Goal: Browse casually: Explore the website without a specific task or goal

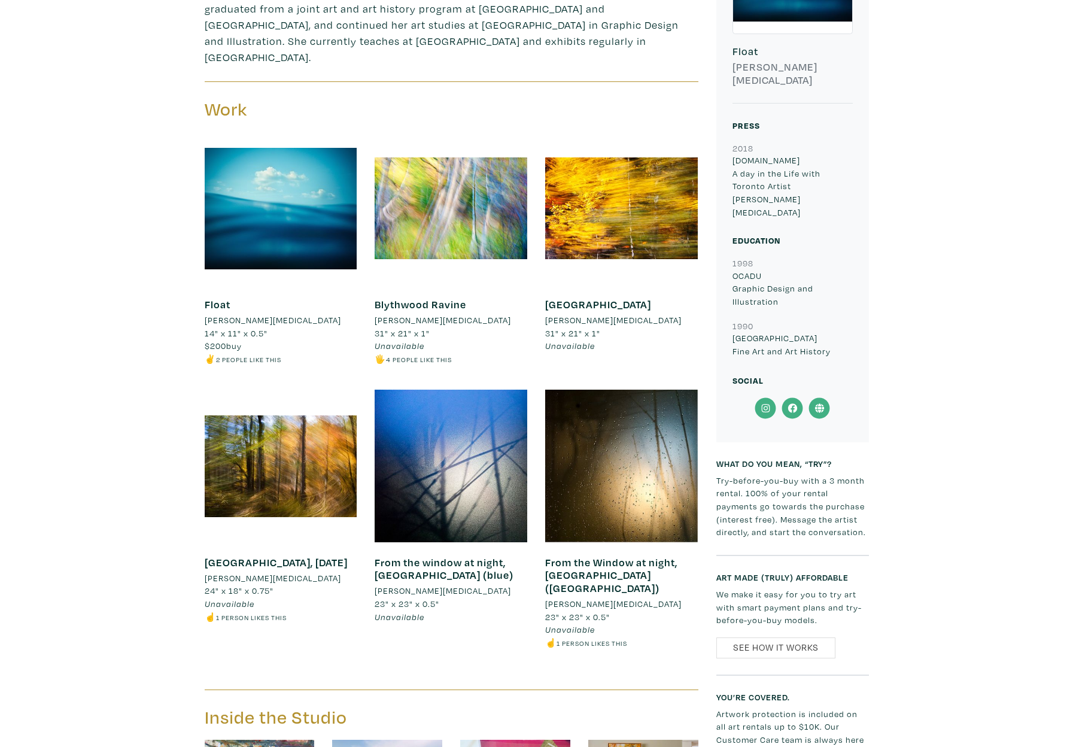
scroll to position [458, 0]
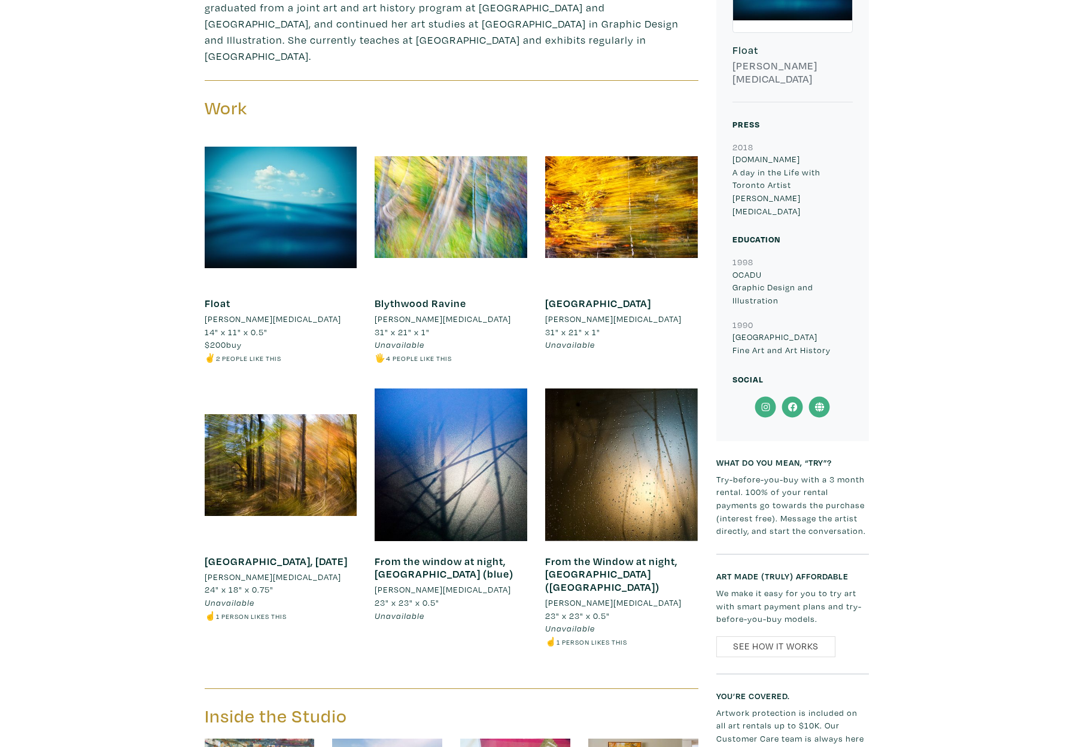
click at [424, 203] on div at bounding box center [451, 207] width 153 height 153
click at [635, 171] on div at bounding box center [621, 207] width 153 height 153
click at [301, 455] on div at bounding box center [281, 464] width 153 height 153
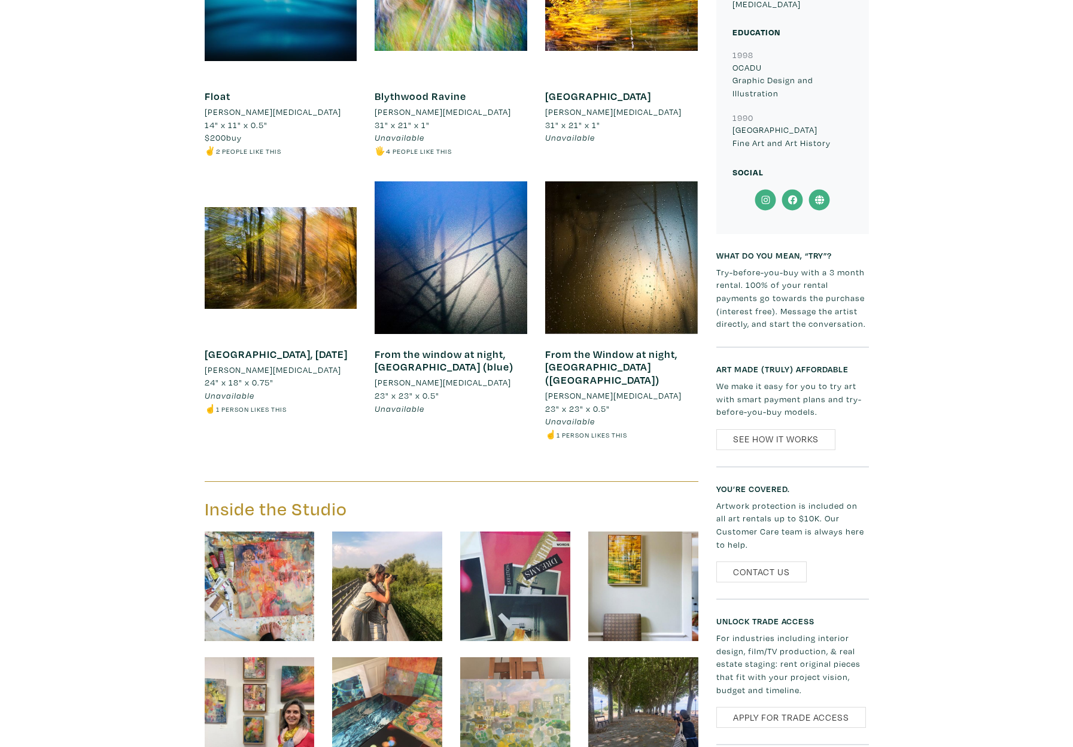
scroll to position [672, 0]
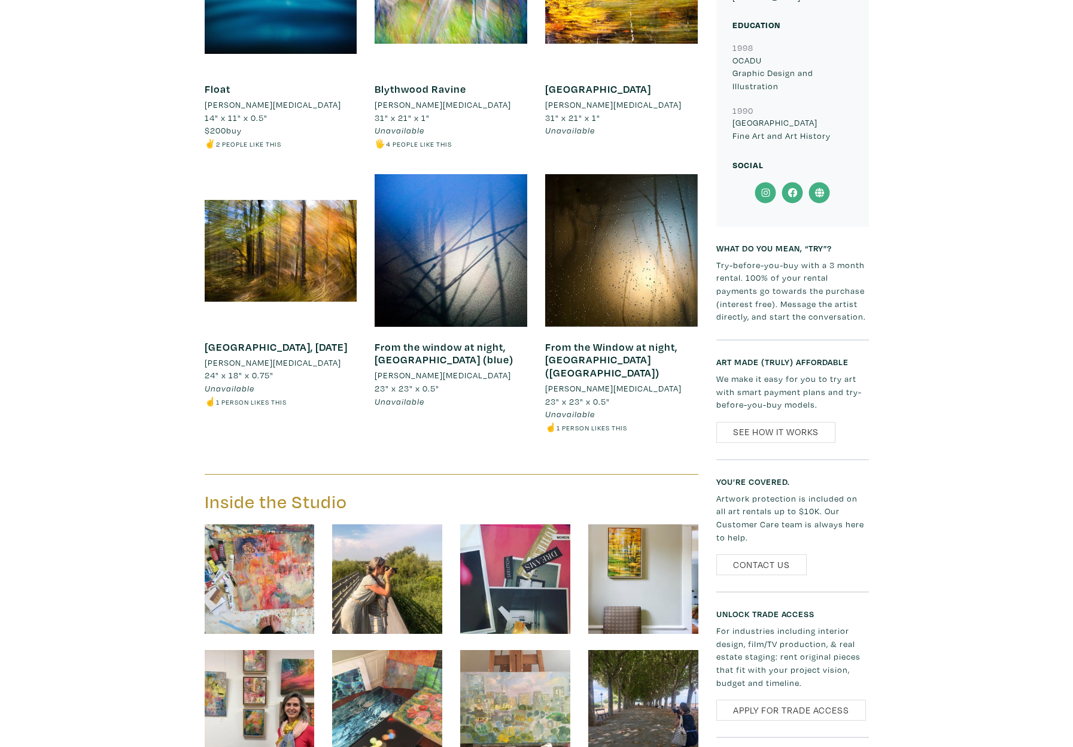
click at [468, 267] on div at bounding box center [451, 250] width 153 height 153
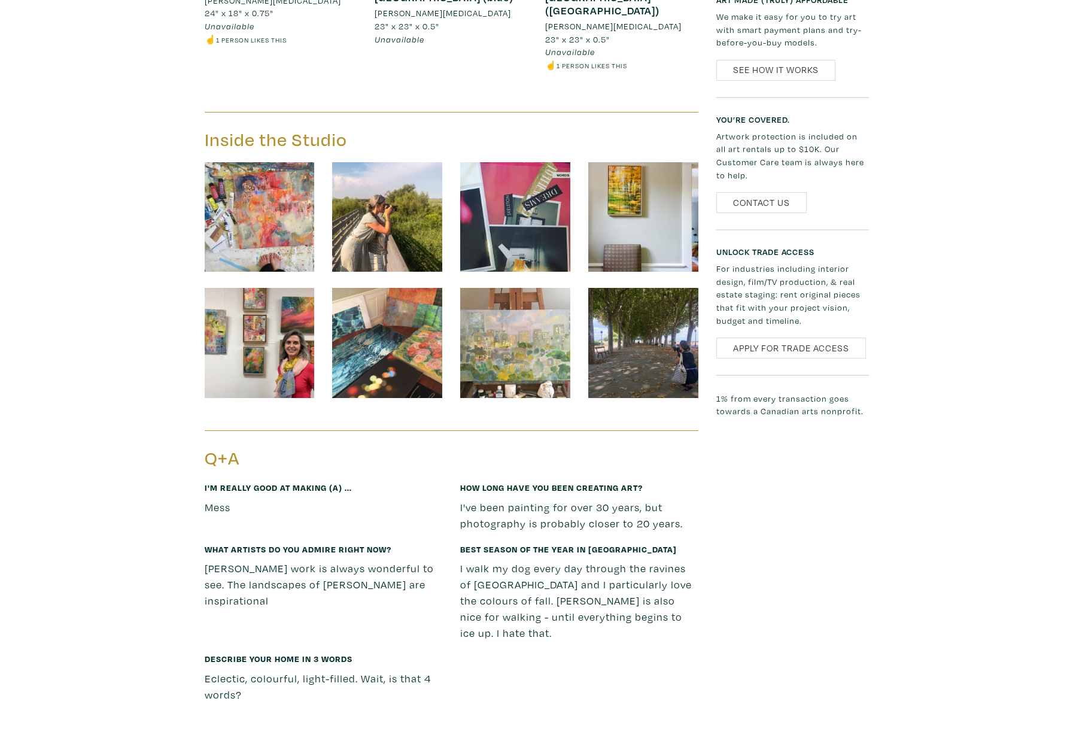
scroll to position [1064, 0]
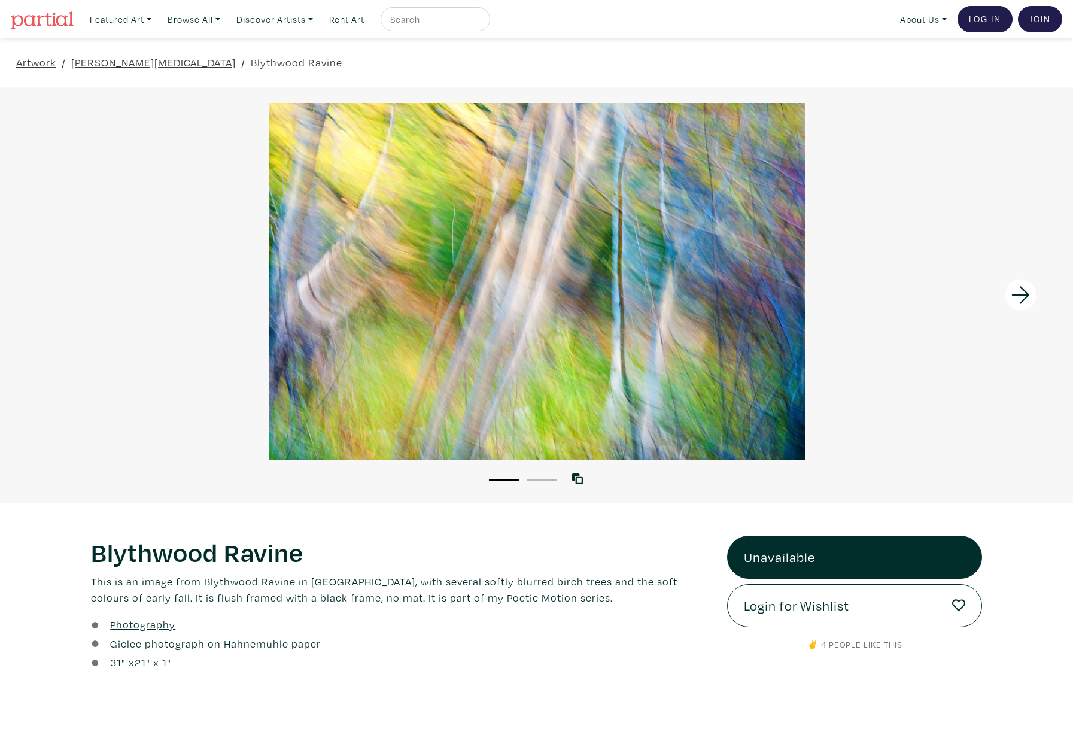
click at [1022, 293] on icon at bounding box center [1020, 295] width 41 height 32
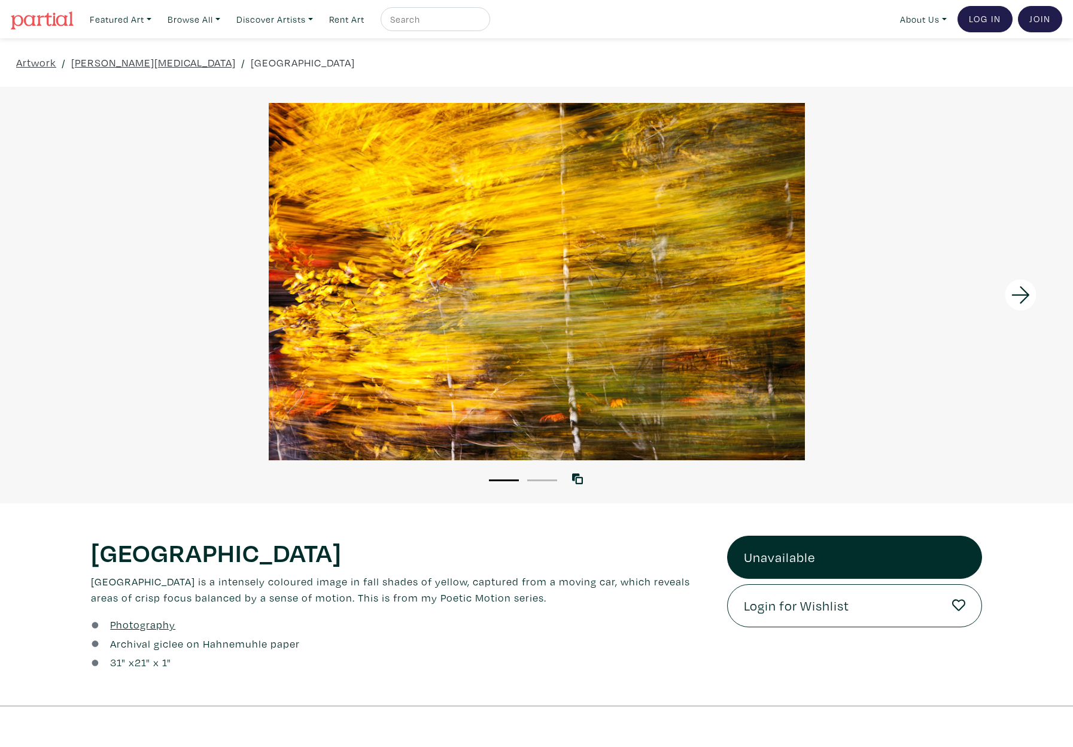
click at [1023, 291] on icon at bounding box center [1020, 295] width 41 height 32
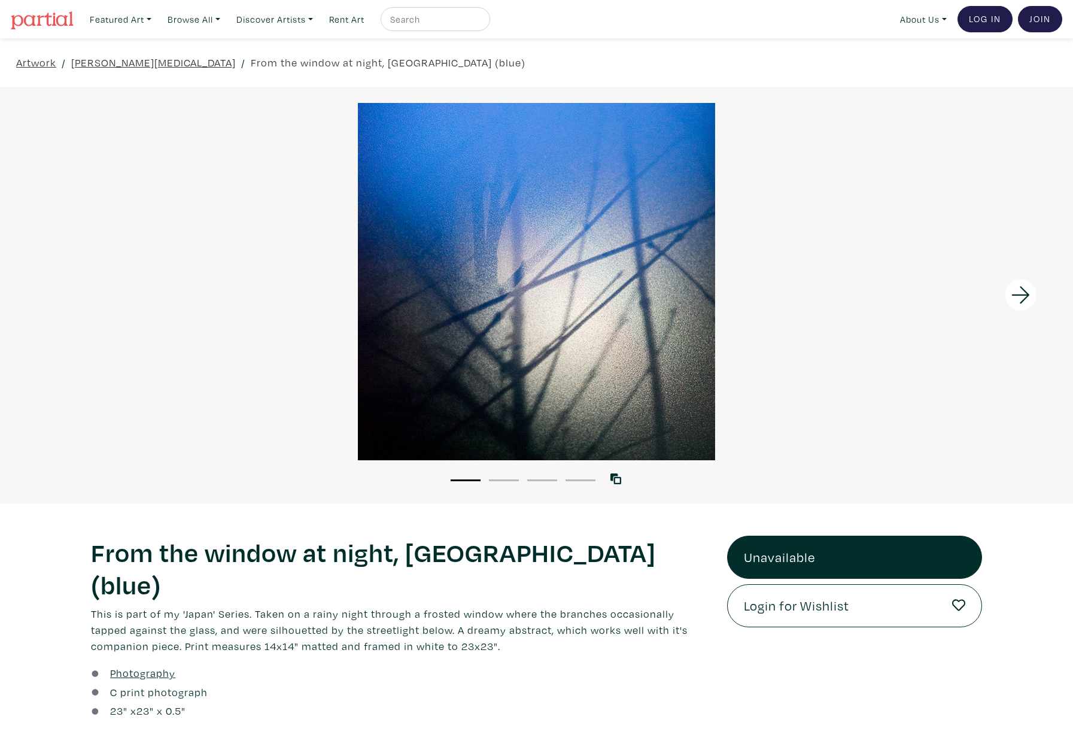
click at [1022, 294] on icon at bounding box center [1020, 294] width 18 height 17
